Goal: Information Seeking & Learning: Learn about a topic

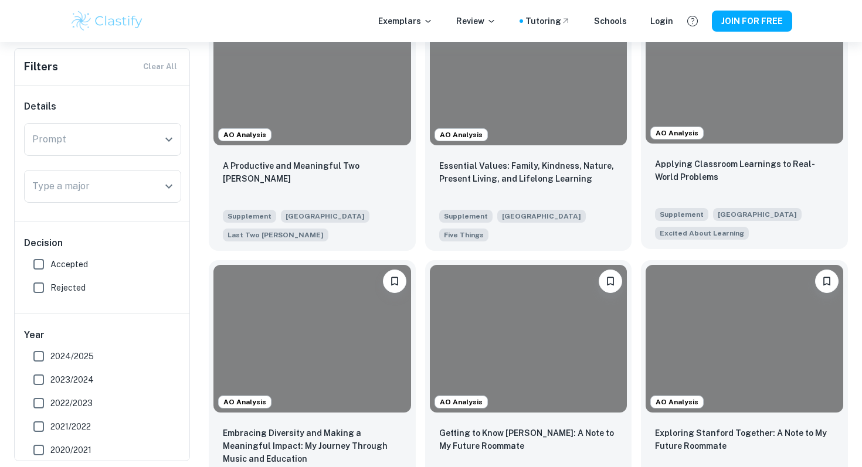
scroll to position [711, 0]
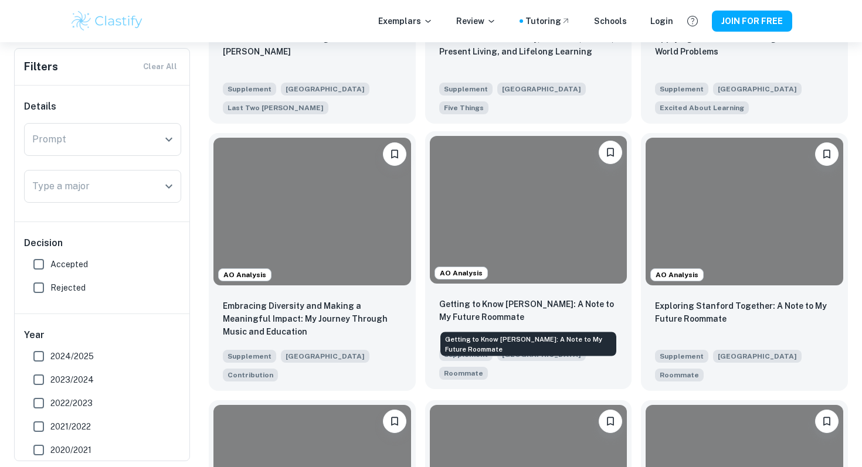
click at [554, 308] on p "Getting to Know [PERSON_NAME]: A Note to My Future Roommate" at bounding box center [528, 311] width 179 height 26
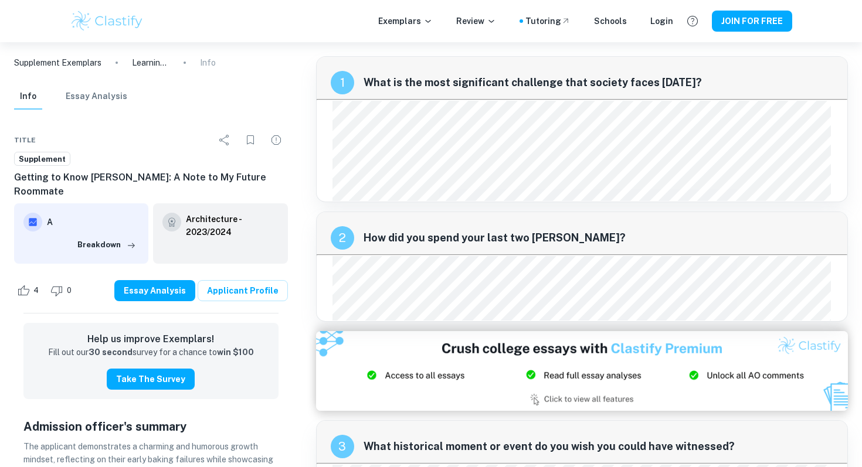
scroll to position [711, 0]
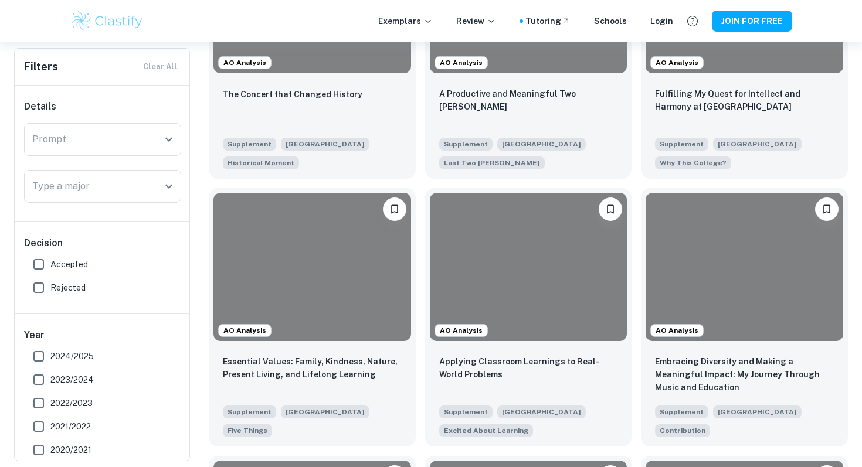
scroll to position [925, 0]
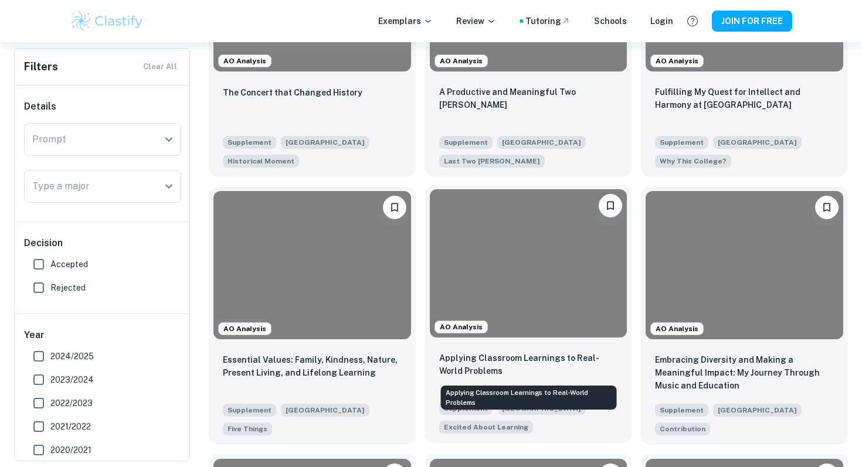
click at [474, 364] on p "Applying Classroom Learnings to Real-World Problems" at bounding box center [528, 365] width 179 height 26
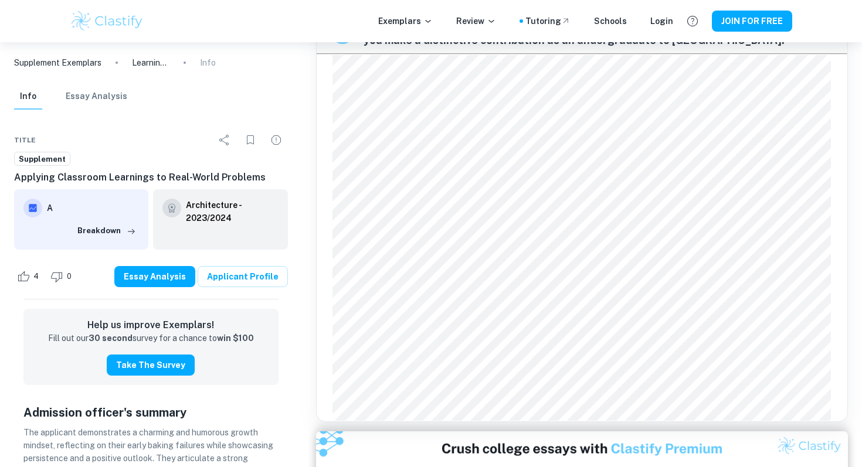
scroll to position [1900, 0]
